Goal: Check status: Check status

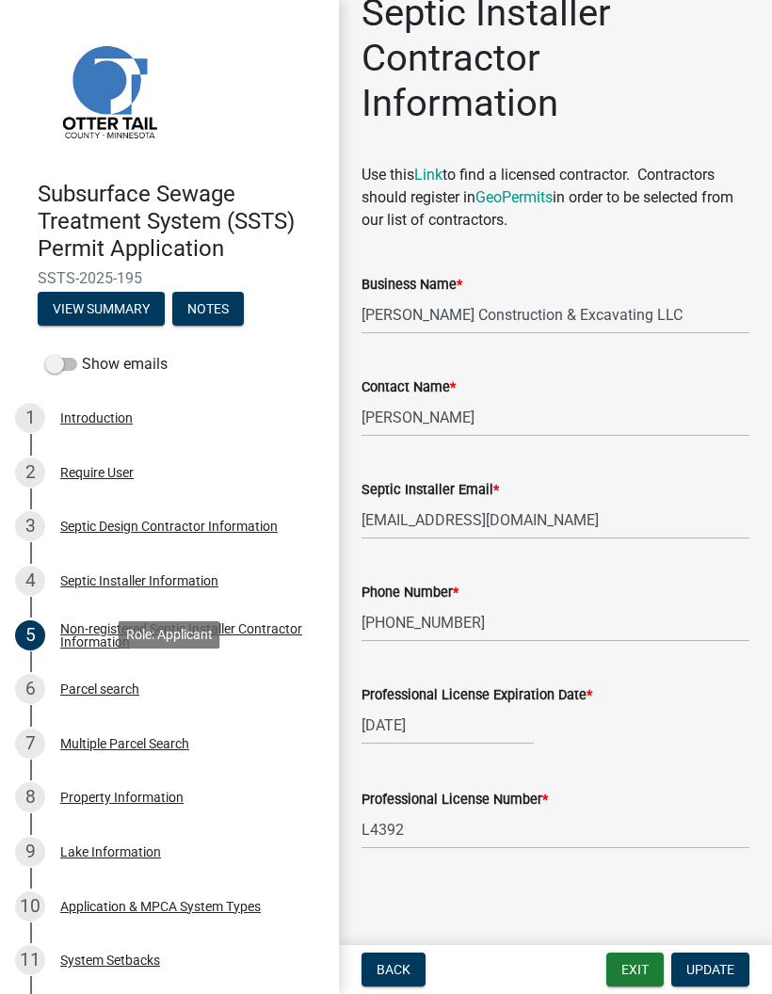
click at [242, 674] on div "6 Parcel search" at bounding box center [162, 689] width 294 height 30
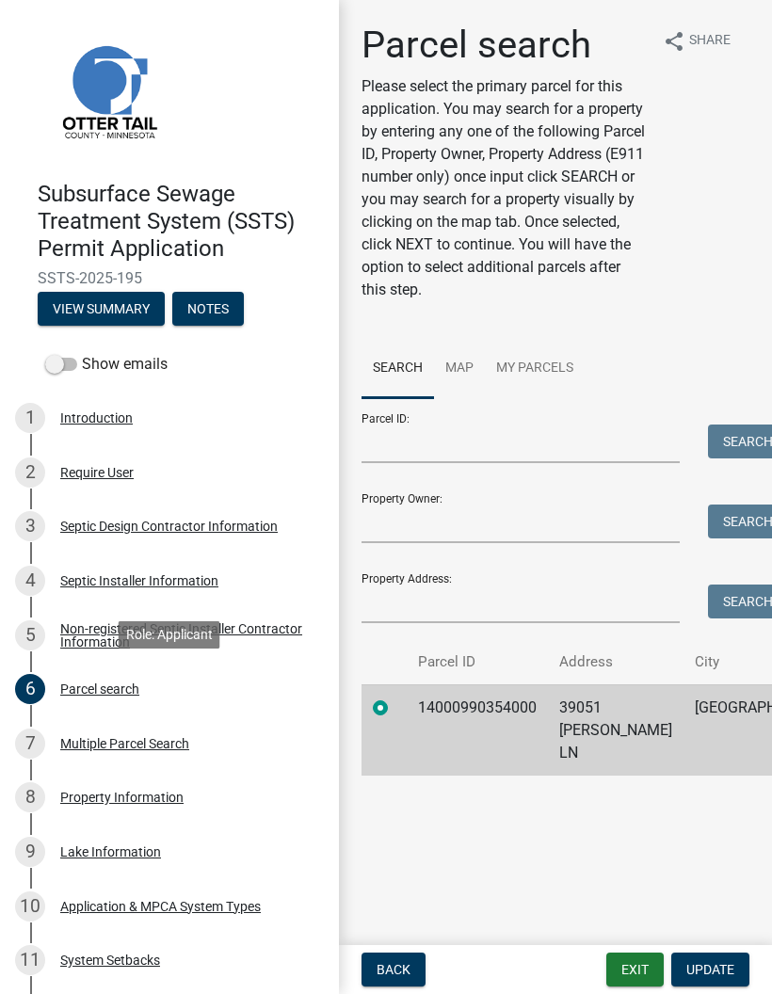
click at [638, 977] on button "Exit" at bounding box center [634, 970] width 57 height 34
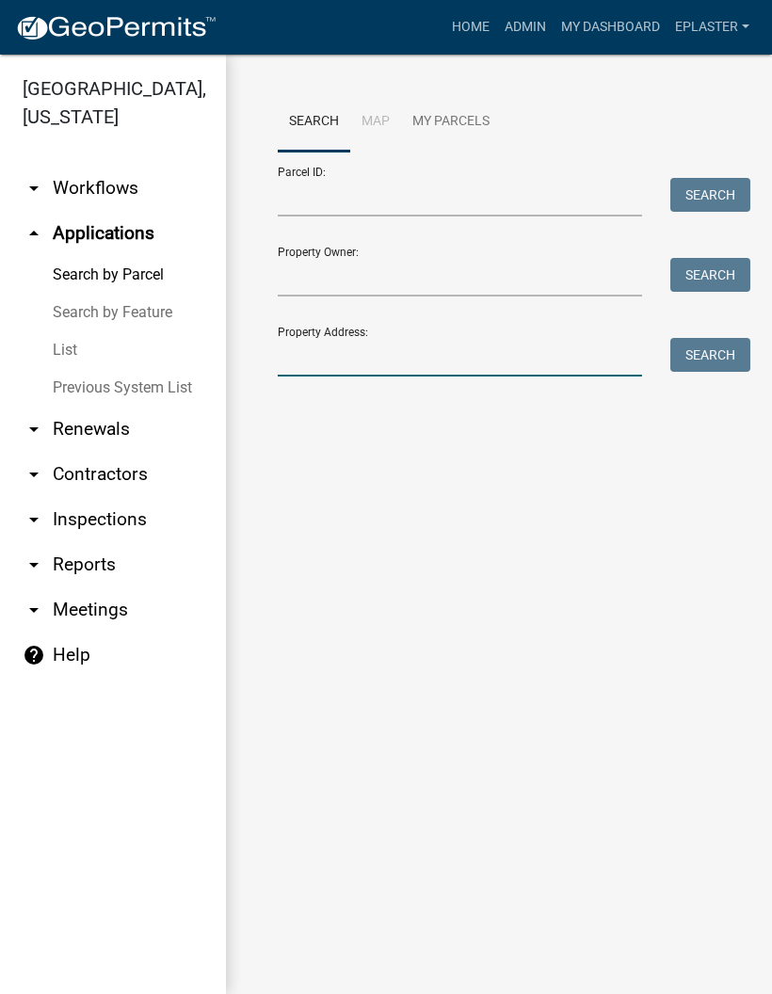
click at [442, 354] on input "Property Address:" at bounding box center [460, 357] width 364 height 39
type input "39051"
click at [741, 350] on button "Search" at bounding box center [710, 355] width 80 height 34
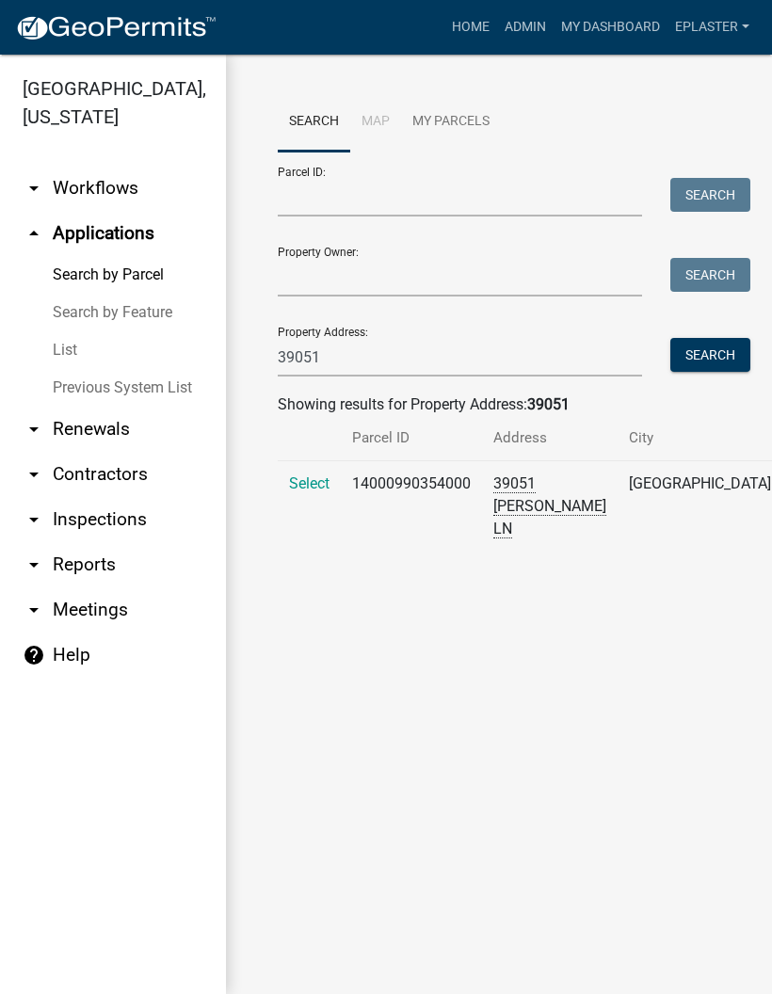
click at [300, 492] on span "Select" at bounding box center [309, 483] width 40 height 18
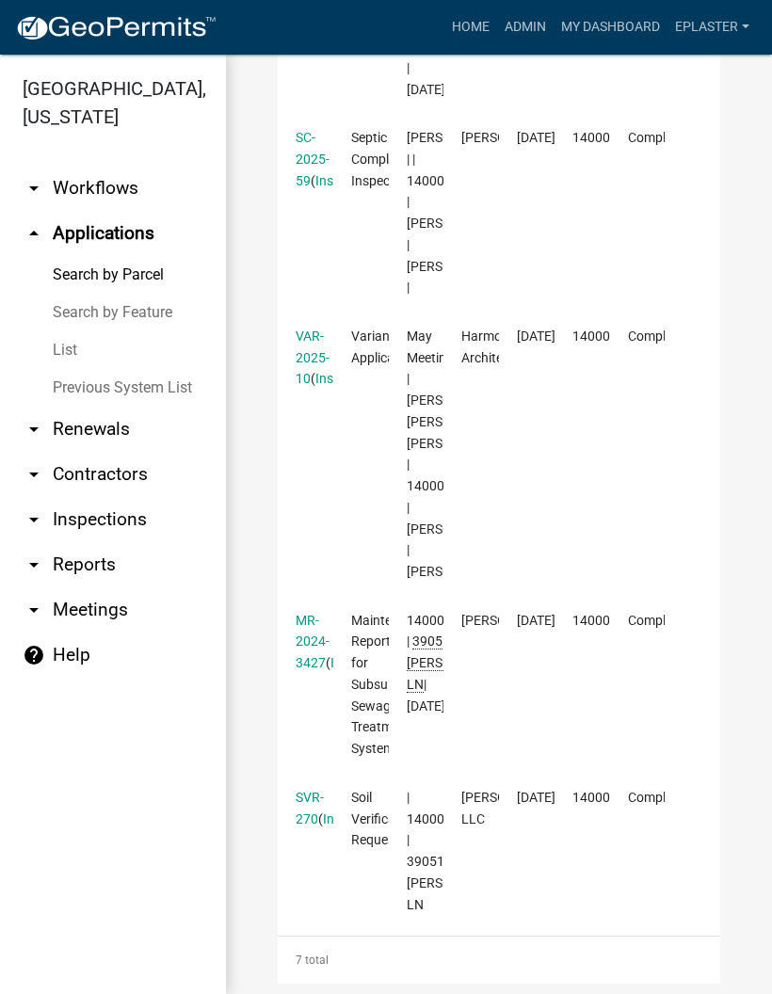
scroll to position [1515, 0]
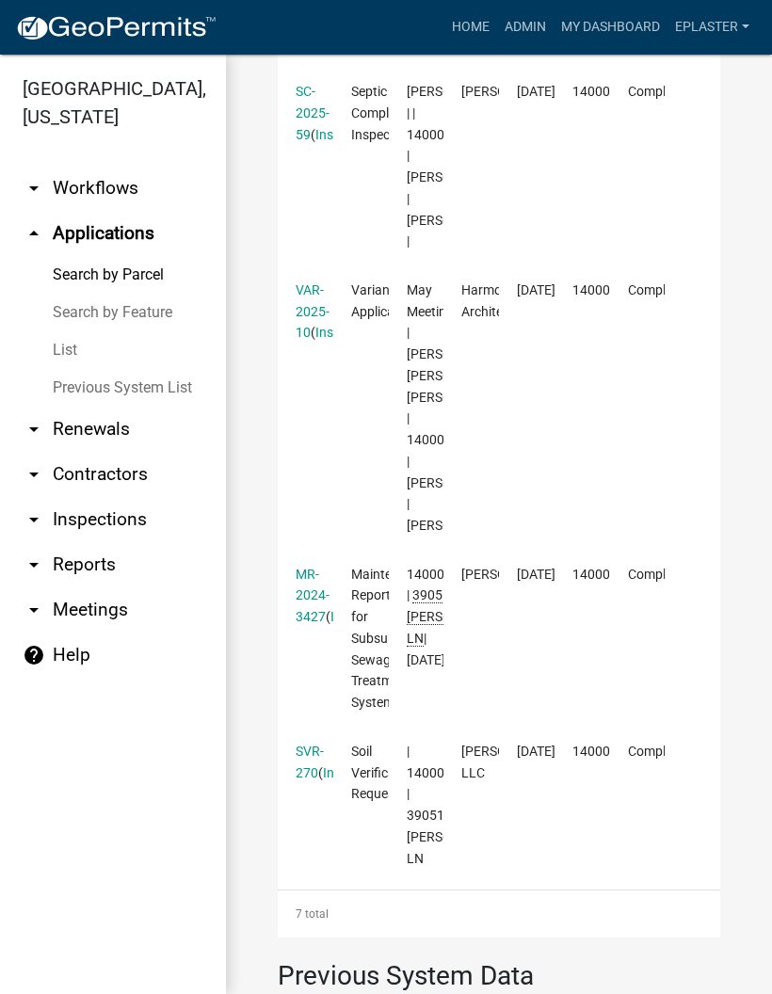
click at [311, 341] on link "VAR-2025-10" at bounding box center [313, 311] width 34 height 58
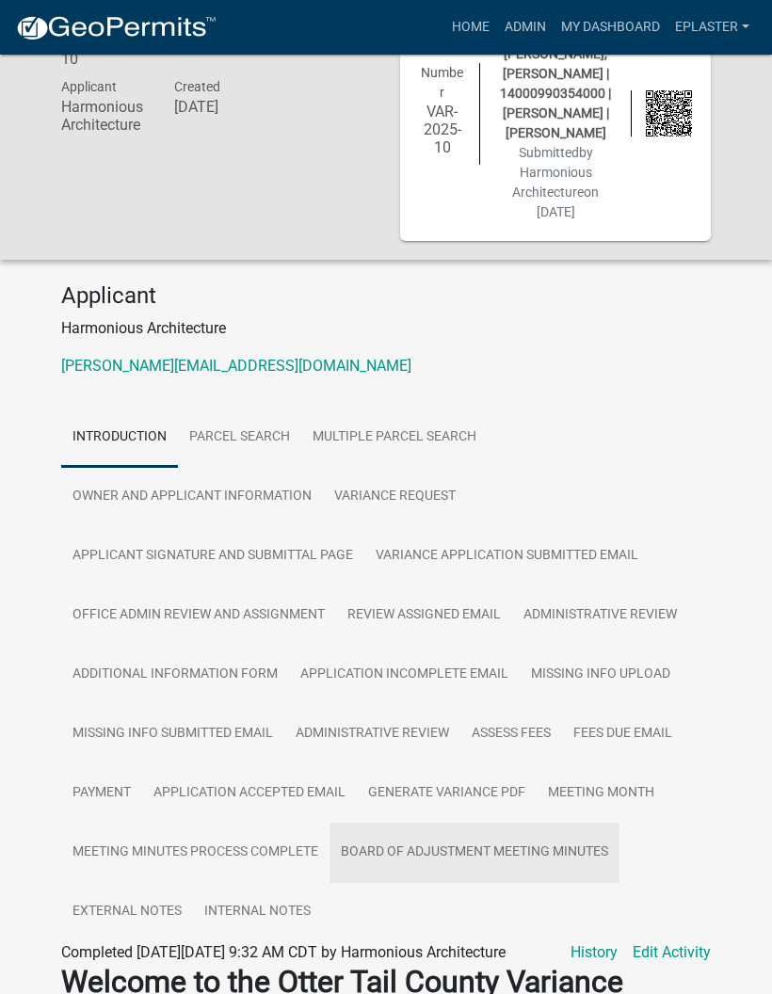
scroll to position [325, 0]
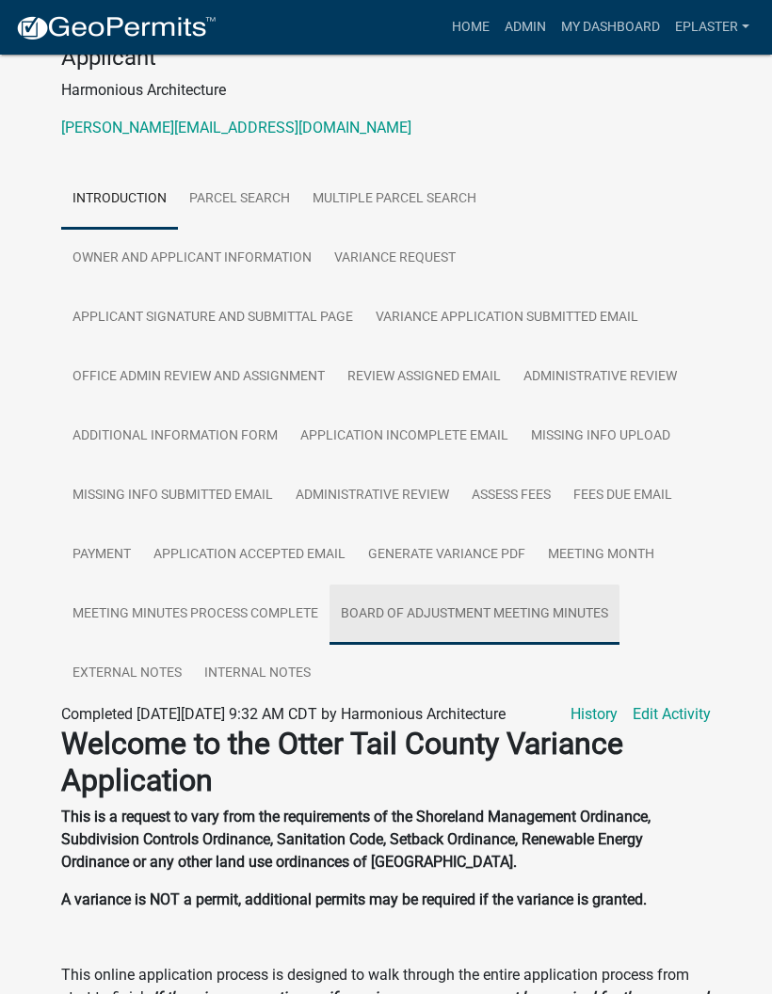
click at [522, 634] on link "Board of Adjustment Meeting Minutes" at bounding box center [474, 615] width 290 height 60
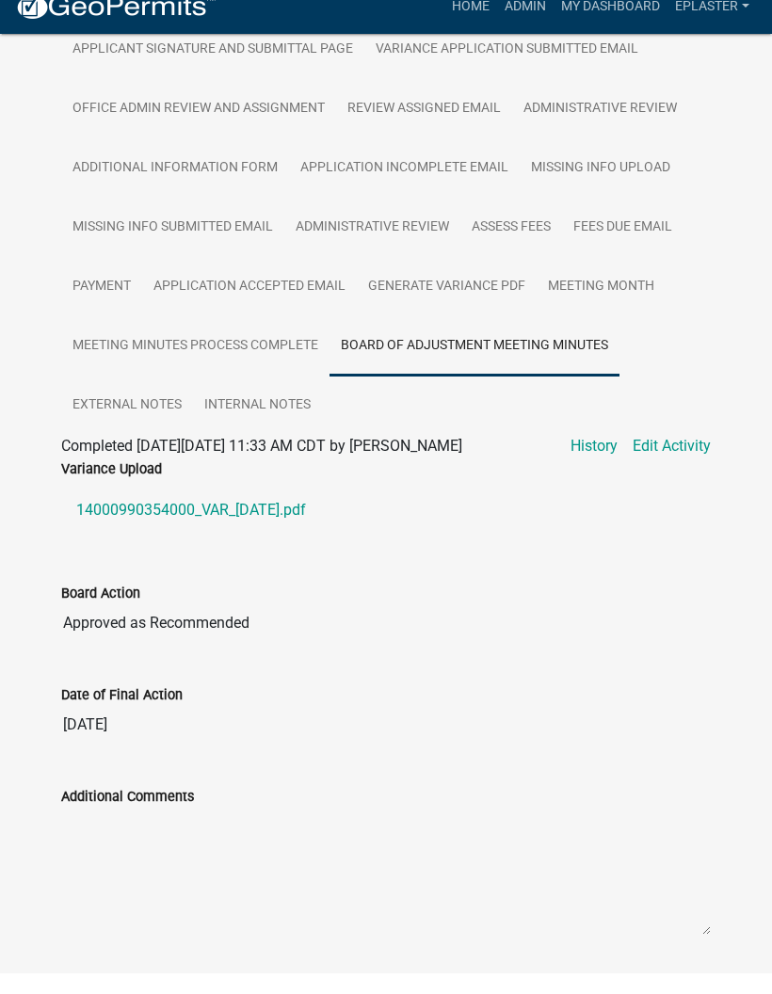
scroll to position [573, 0]
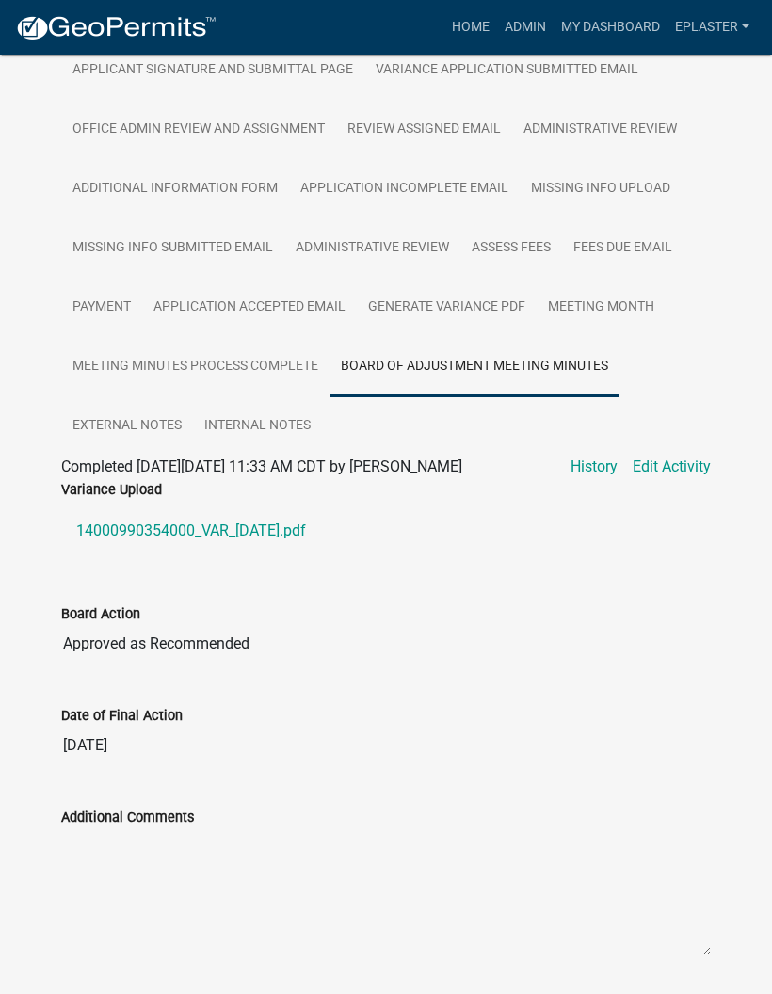
click at [290, 553] on link "14000990354000_VAR_[DATE].pdf" at bounding box center [386, 530] width 650 height 45
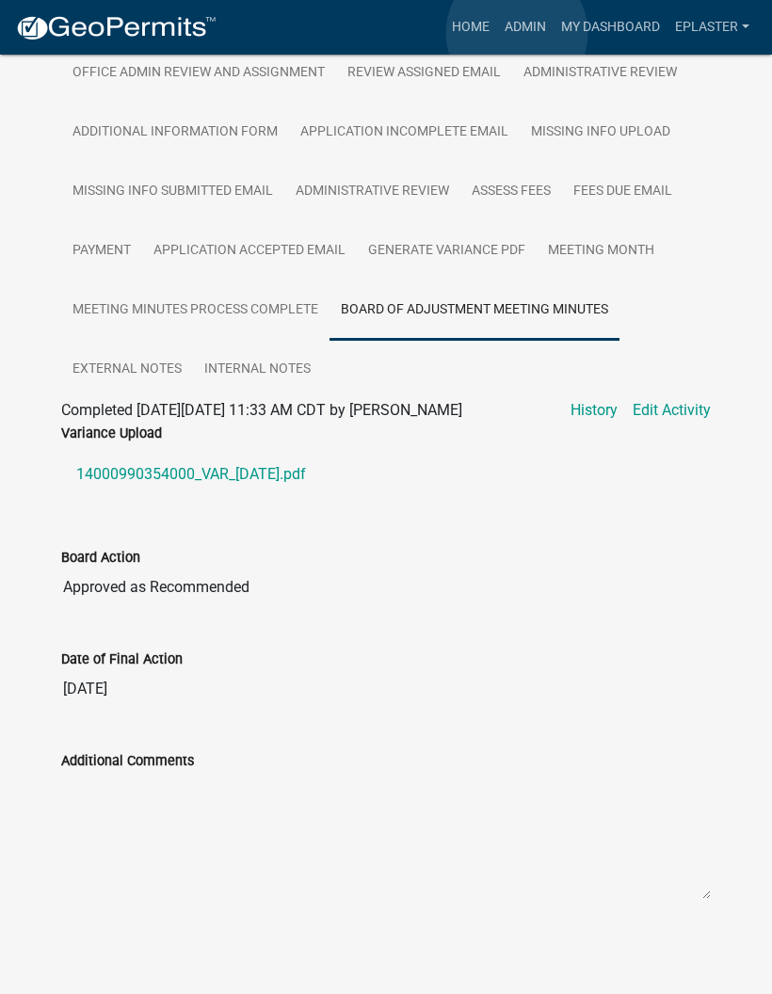
click at [517, 34] on link "Admin" at bounding box center [525, 27] width 56 height 36
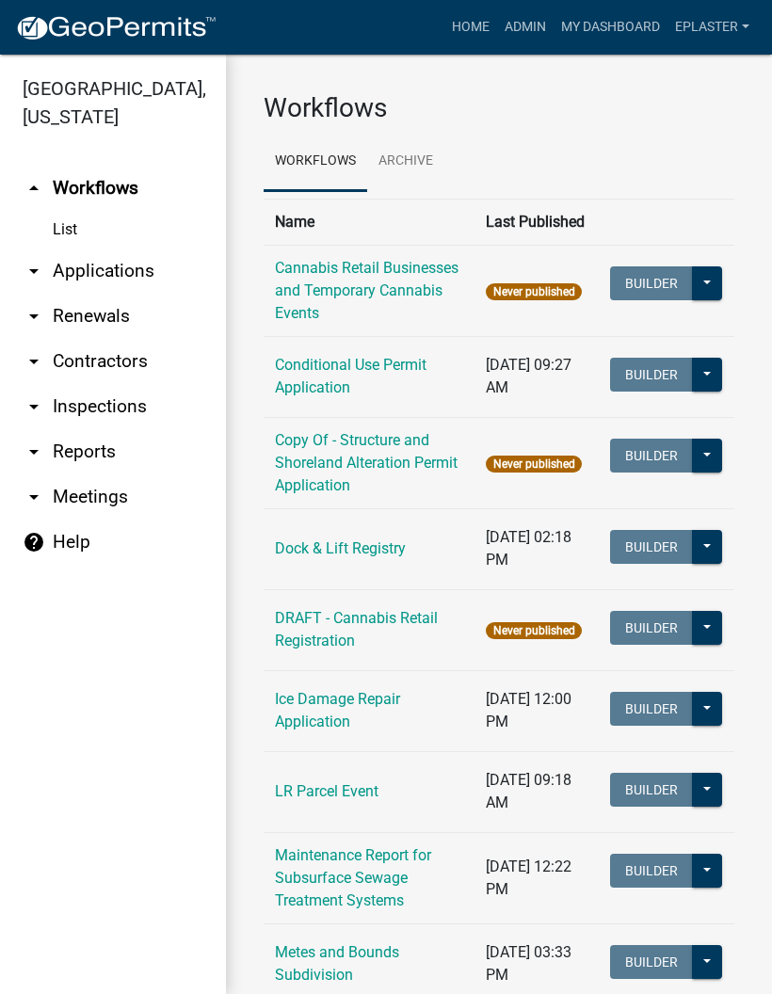
click at [148, 281] on link "arrow_drop_down Applications" at bounding box center [113, 271] width 226 height 45
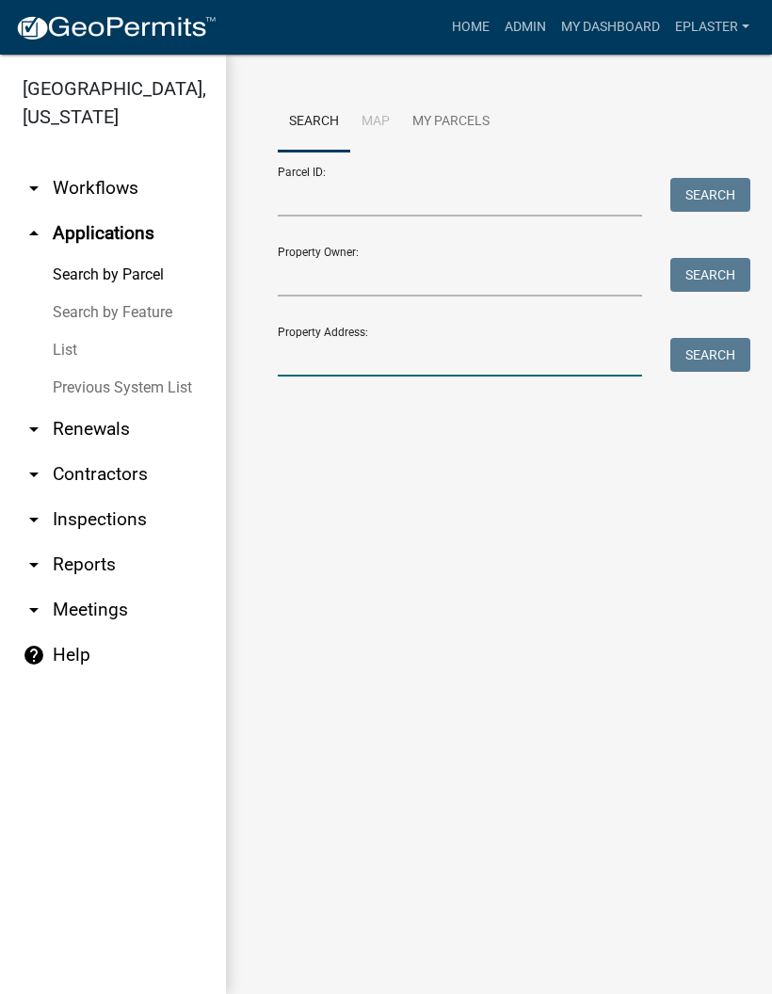
click at [466, 357] on input "Property Address:" at bounding box center [460, 357] width 364 height 39
type input "39051"
click at [716, 351] on button "Search" at bounding box center [710, 355] width 80 height 34
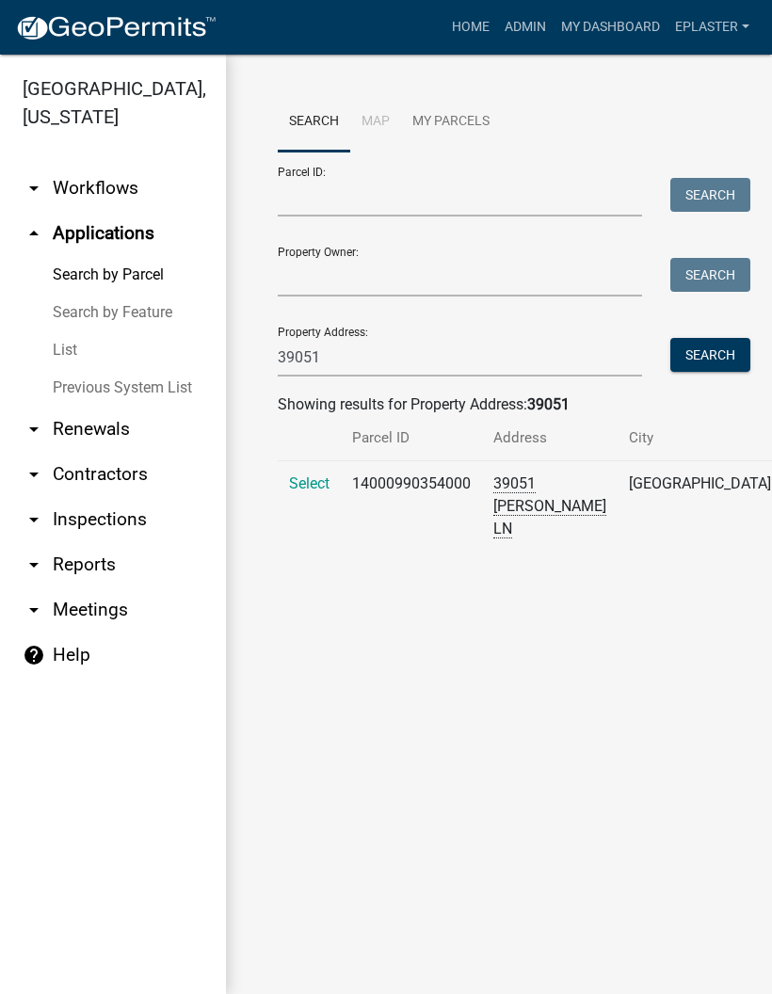
click at [303, 492] on span "Select" at bounding box center [309, 483] width 40 height 18
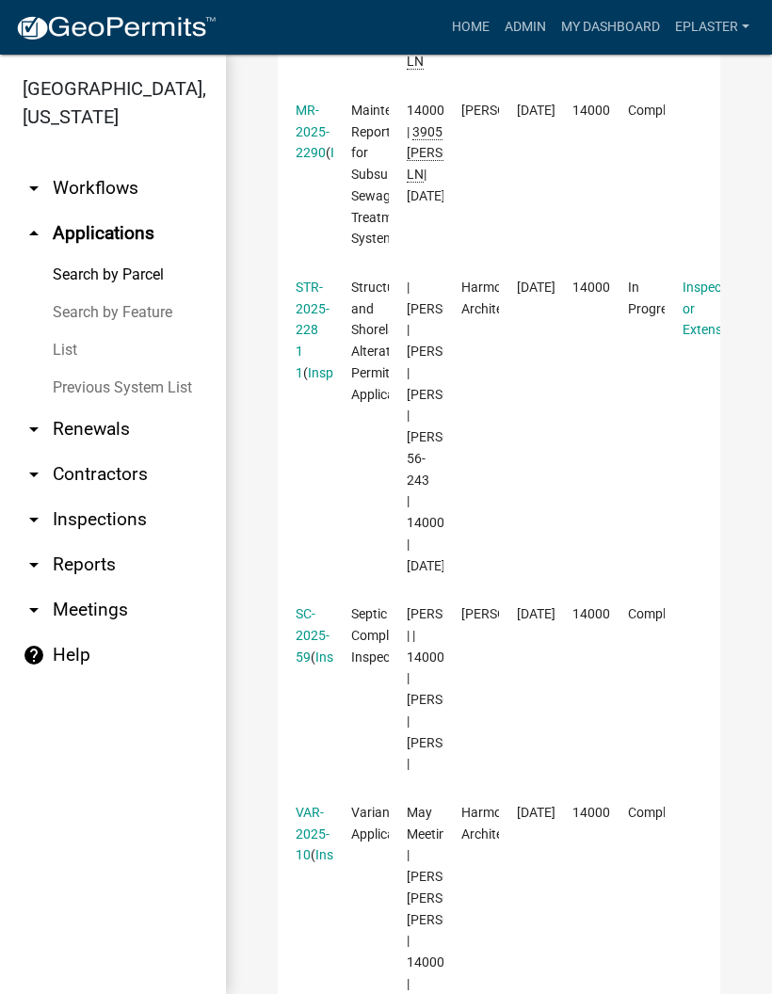
scroll to position [990, 0]
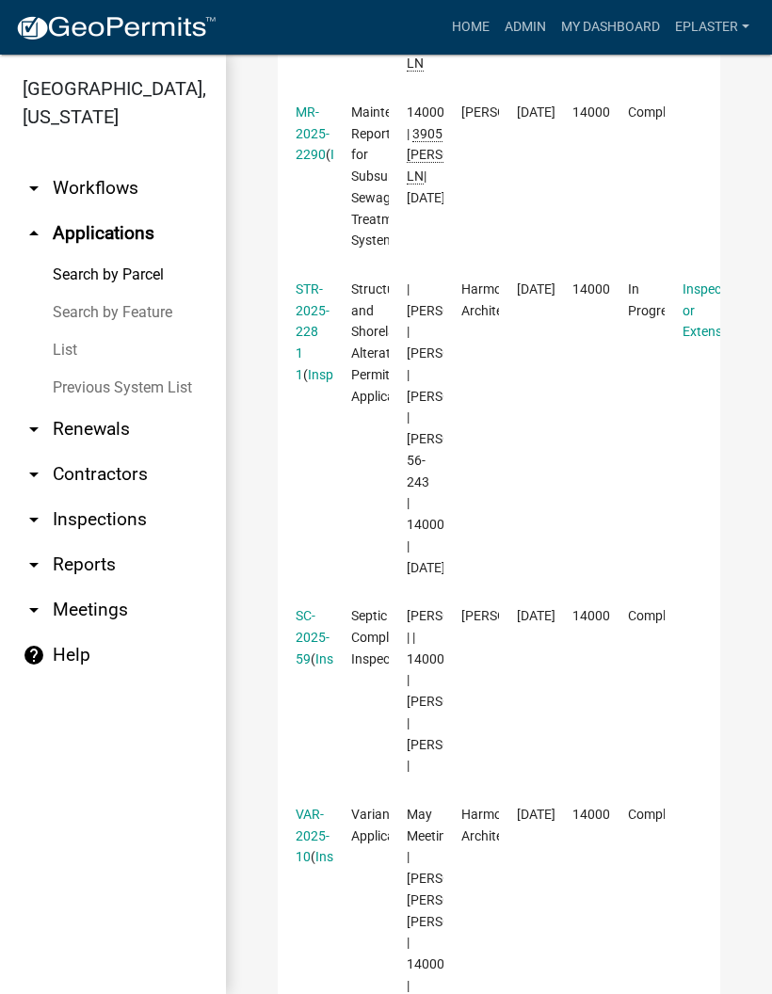
click at [311, 382] on link "STR-2025-228 1 1" at bounding box center [313, 331] width 34 height 101
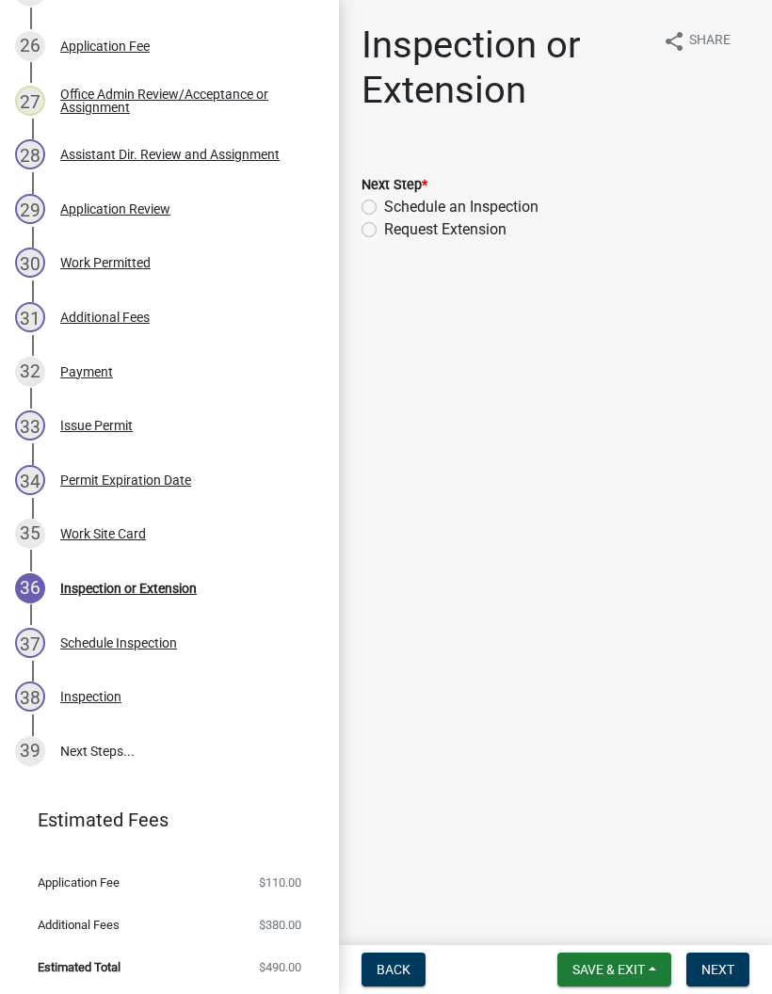
scroll to position [1726, 0]
click at [258, 262] on div "30 Work Permitted" at bounding box center [162, 264] width 294 height 30
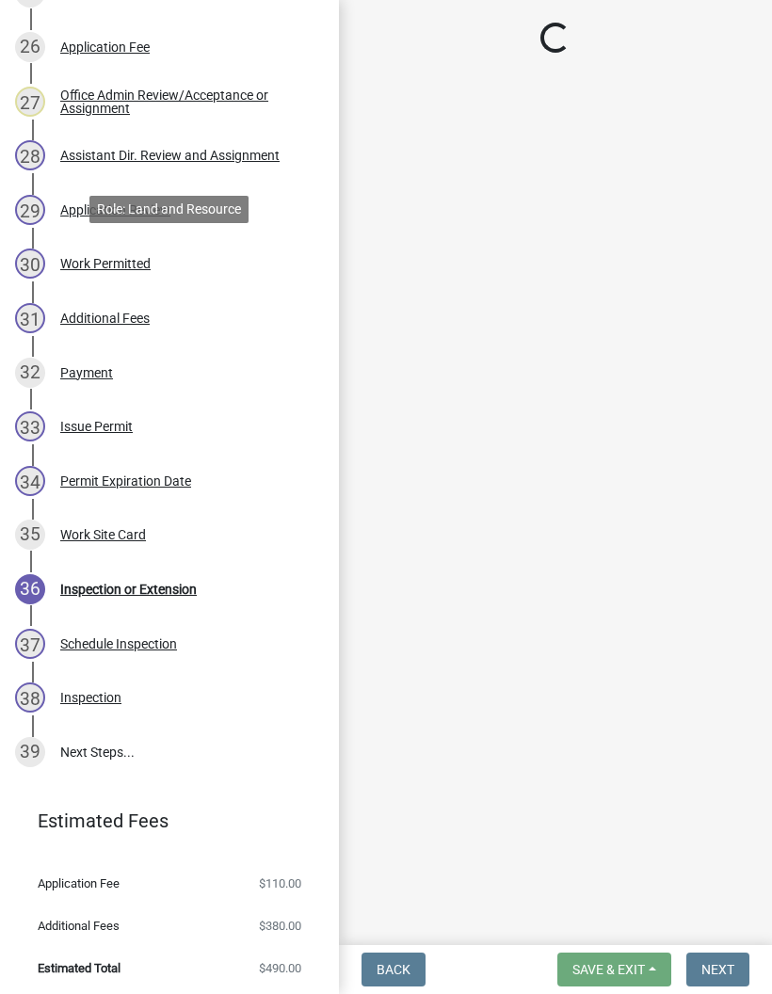
select select "4ffc802c-a91c-4807-8d38-a10afb9862f8"
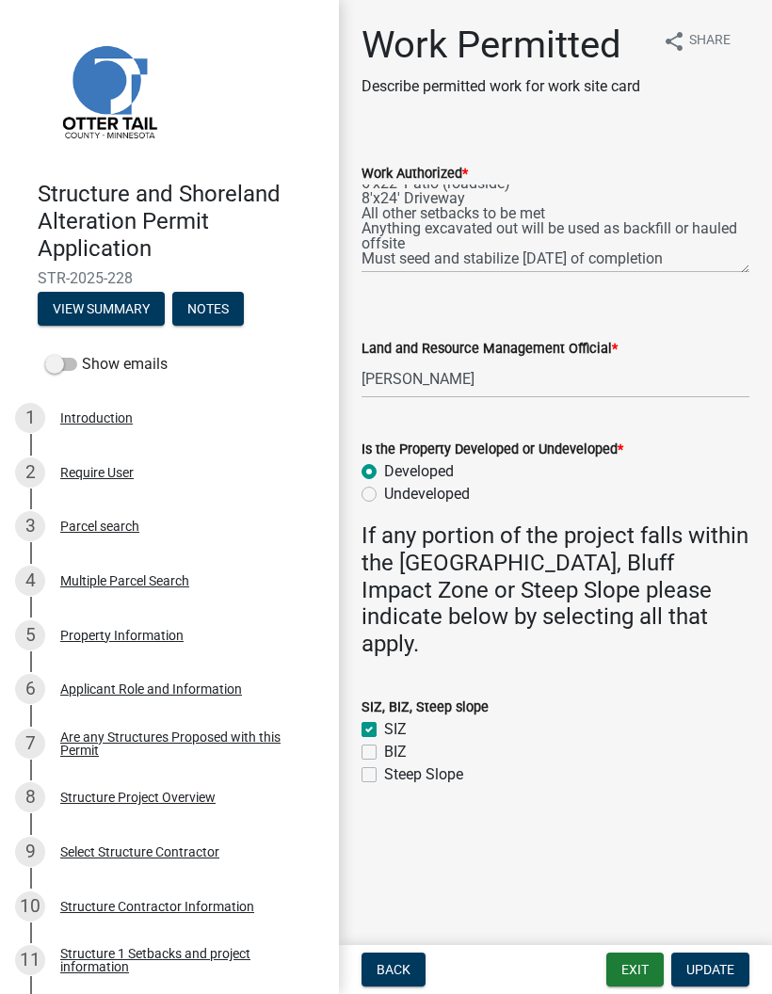
scroll to position [0, 0]
click at [131, 310] on button "View Summary" at bounding box center [101, 309] width 127 height 34
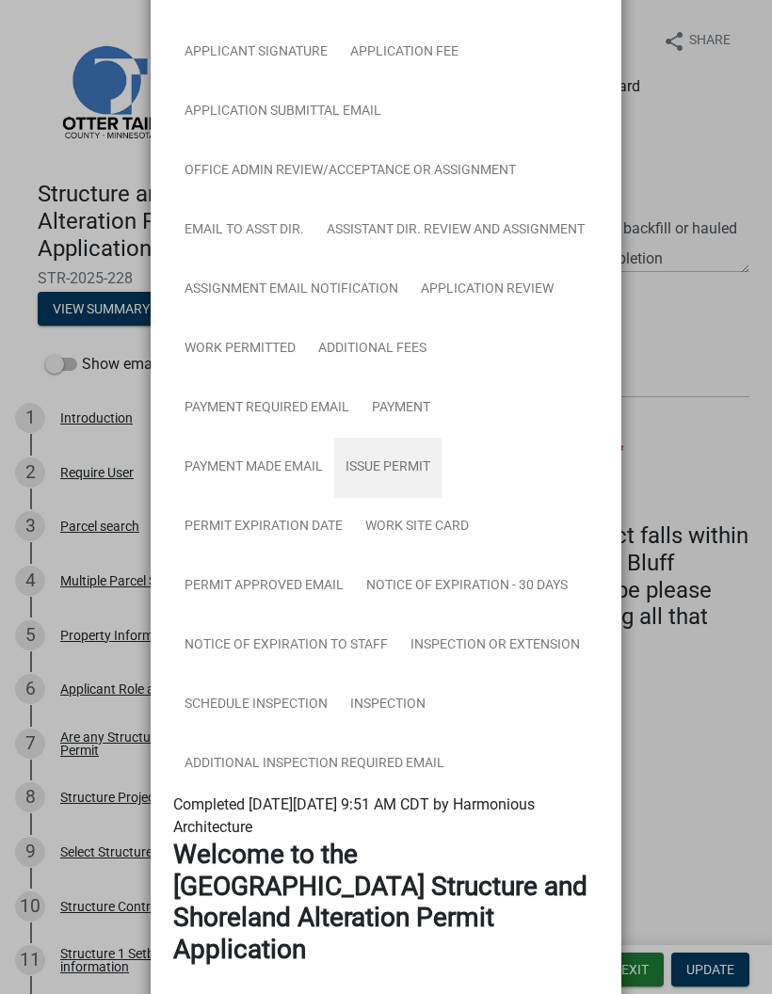
scroll to position [1247, 0]
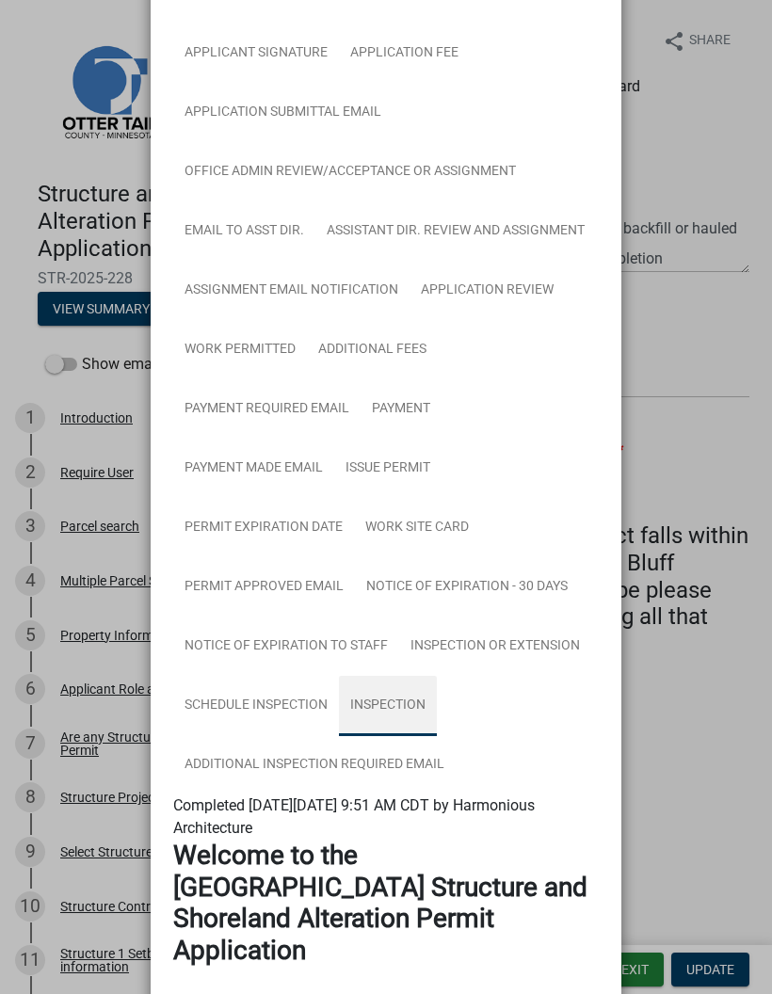
click at [396, 693] on link "Inspection" at bounding box center [388, 706] width 98 height 60
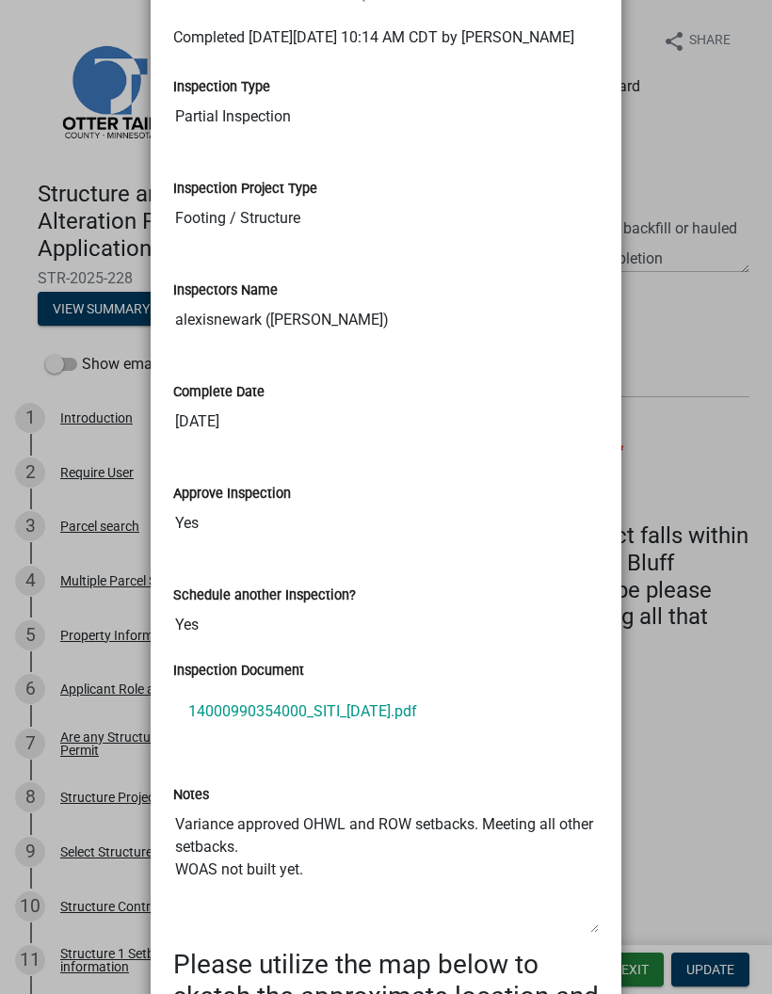
scroll to position [2016, 0]
